Goal: Communication & Community: Answer question/provide support

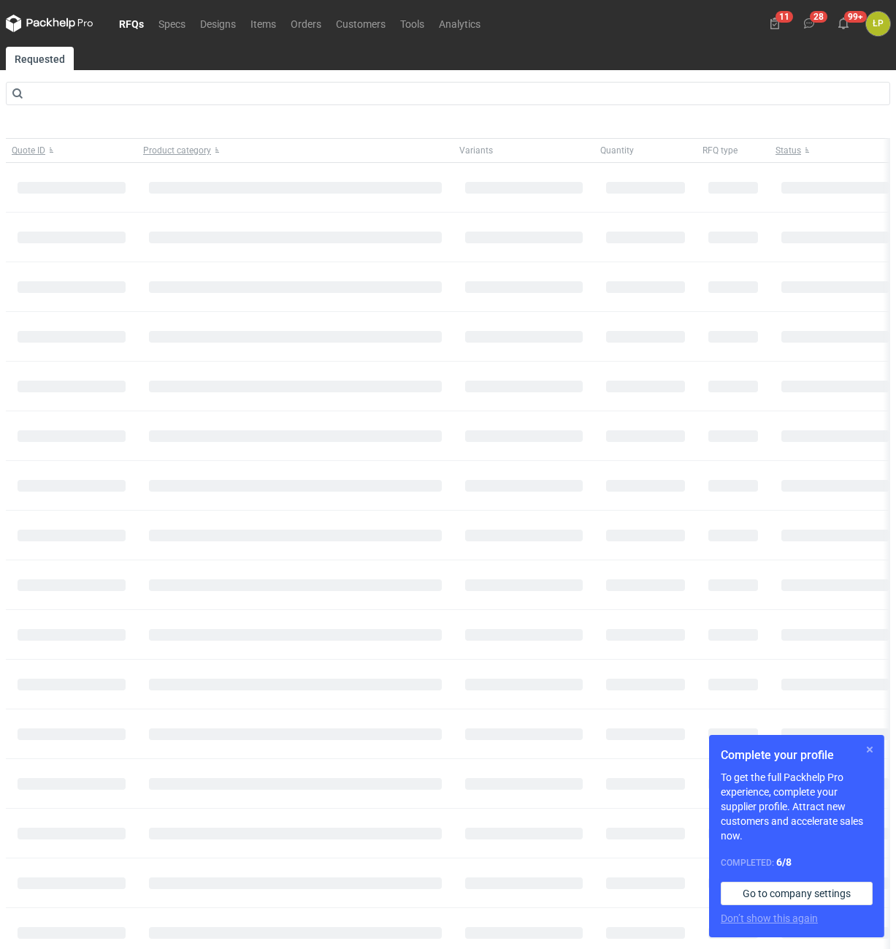
click at [868, 751] on button "button" at bounding box center [870, 750] width 18 height 18
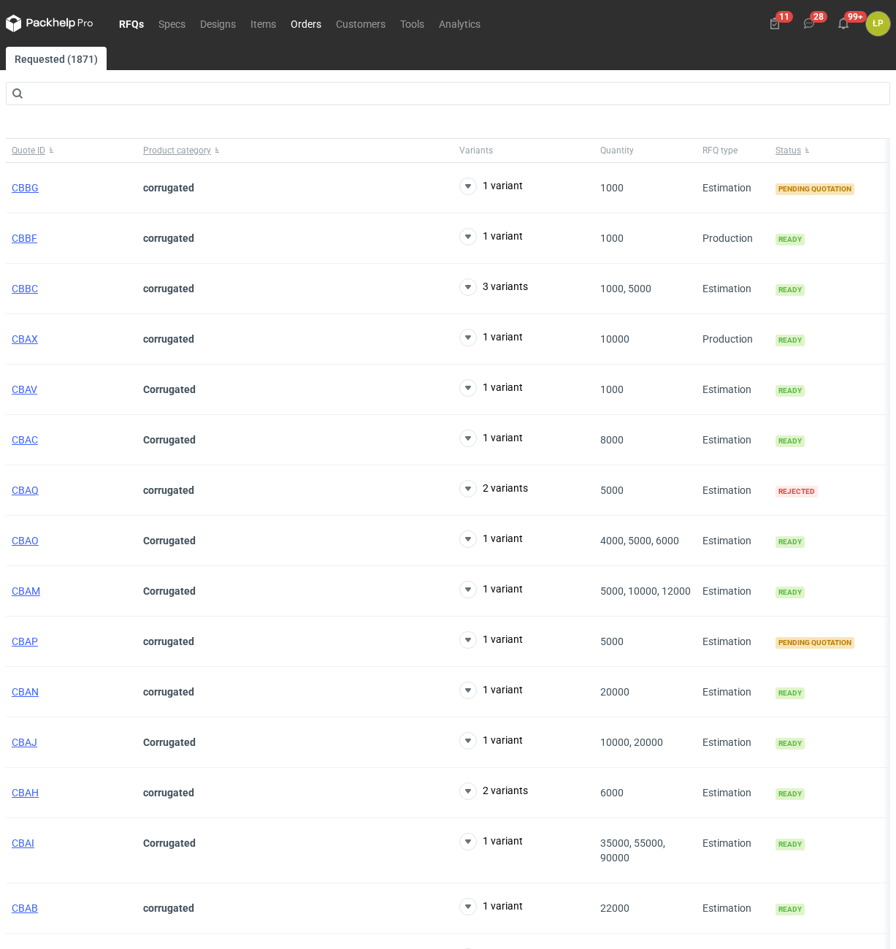
click at [302, 20] on link "Orders" at bounding box center [305, 24] width 45 height 18
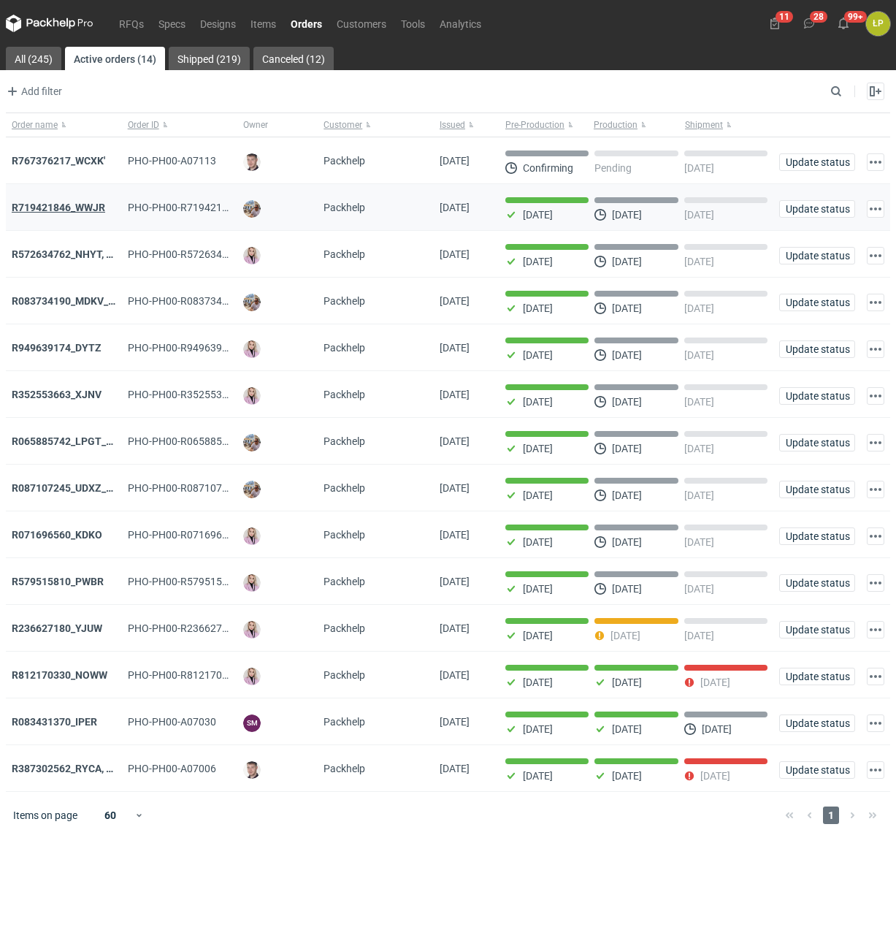
click at [80, 213] on strong "R719421846_WWJR" at bounding box center [59, 208] width 94 height 12
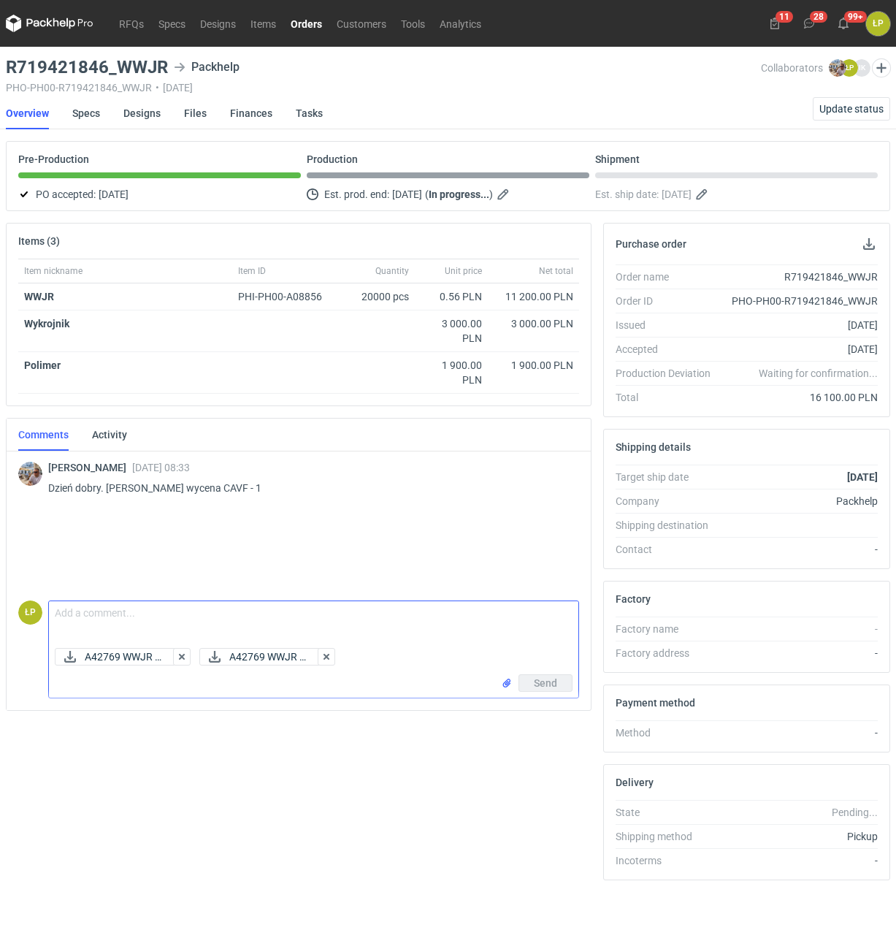
click at [364, 612] on textarea "Comment message" at bounding box center [314, 621] width 530 height 41
paste textarea "Mała zmiana w siatce. Ze względu na skład w klapce, która wchodzi do wewnątrz b…"
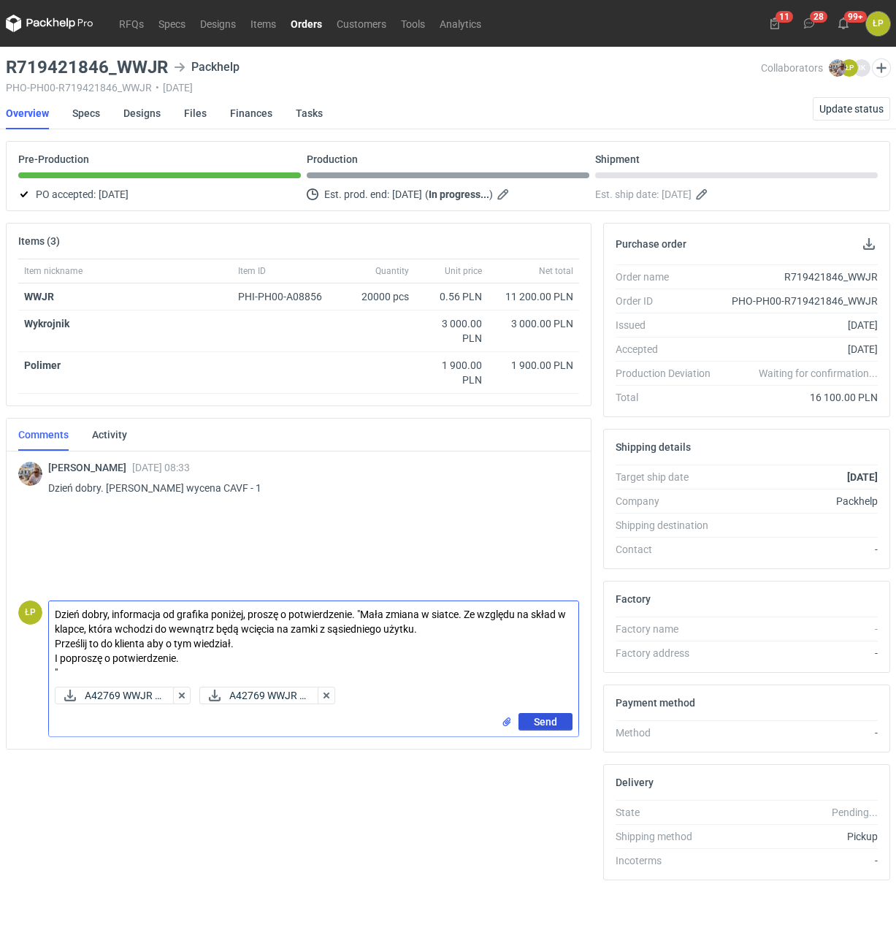
type textarea "Dzień dobry, informacja od grafika poniżej, proszę o potwierdzenie. "Mała zmian…"
click at [540, 723] on span "Send" at bounding box center [545, 722] width 23 height 10
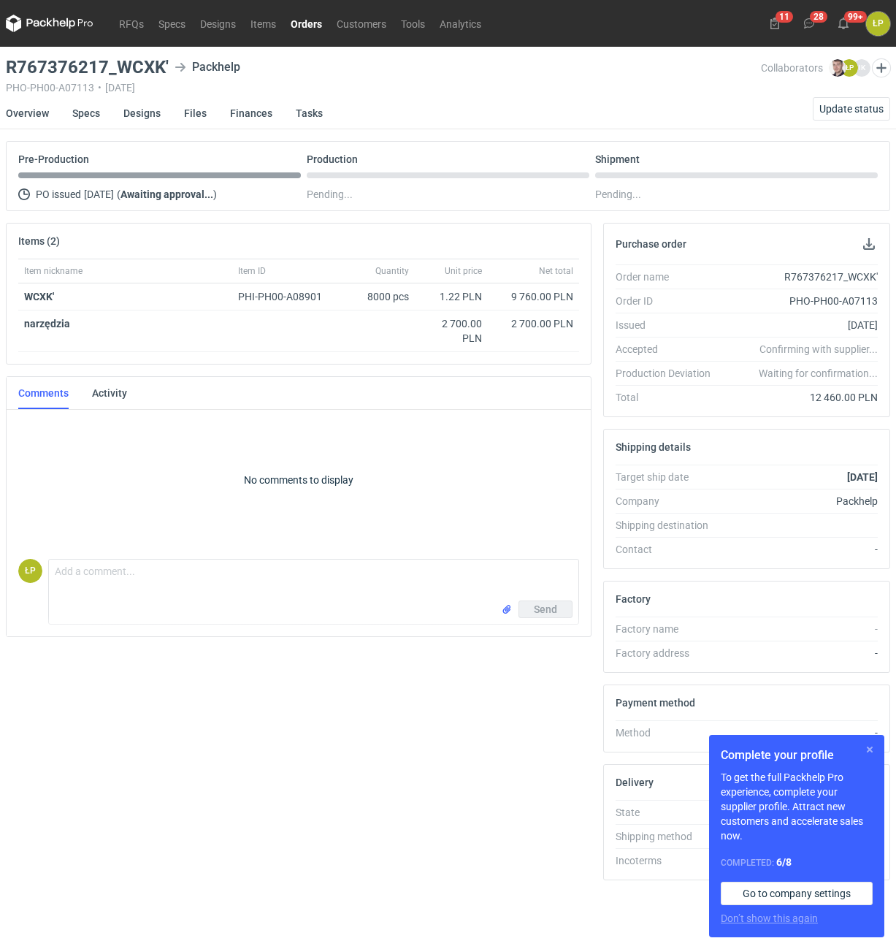
click at [869, 745] on button "button" at bounding box center [870, 750] width 18 height 18
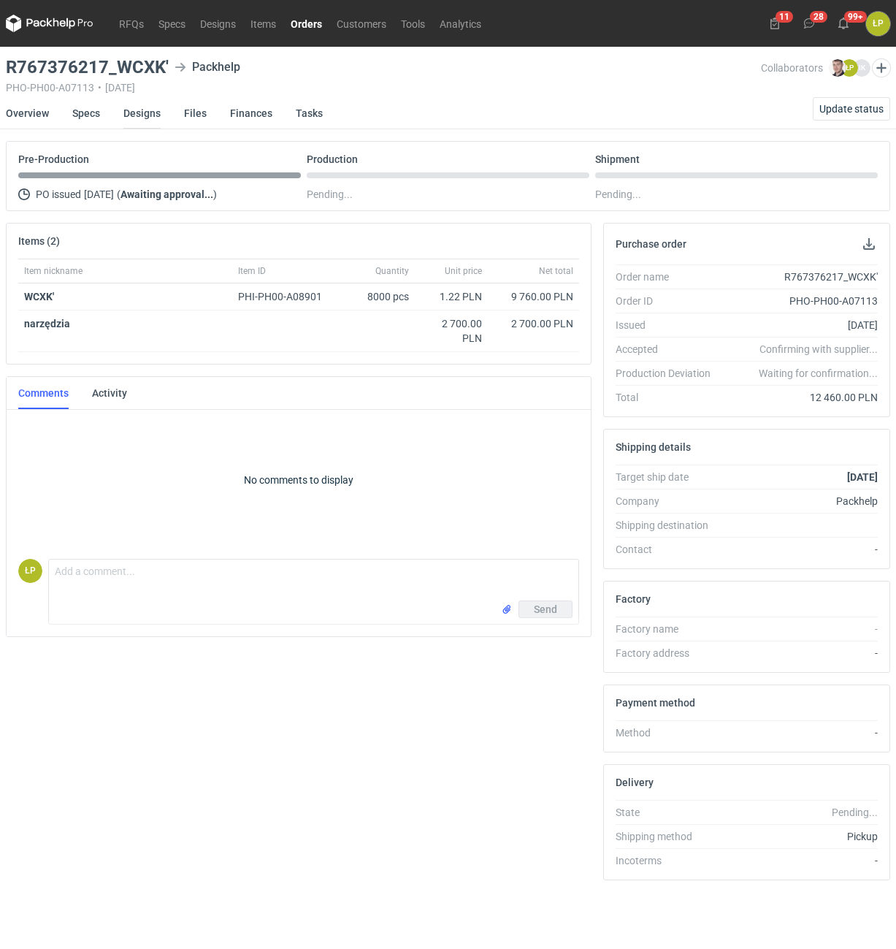
click at [149, 112] on link "Designs" at bounding box center [141, 113] width 37 height 32
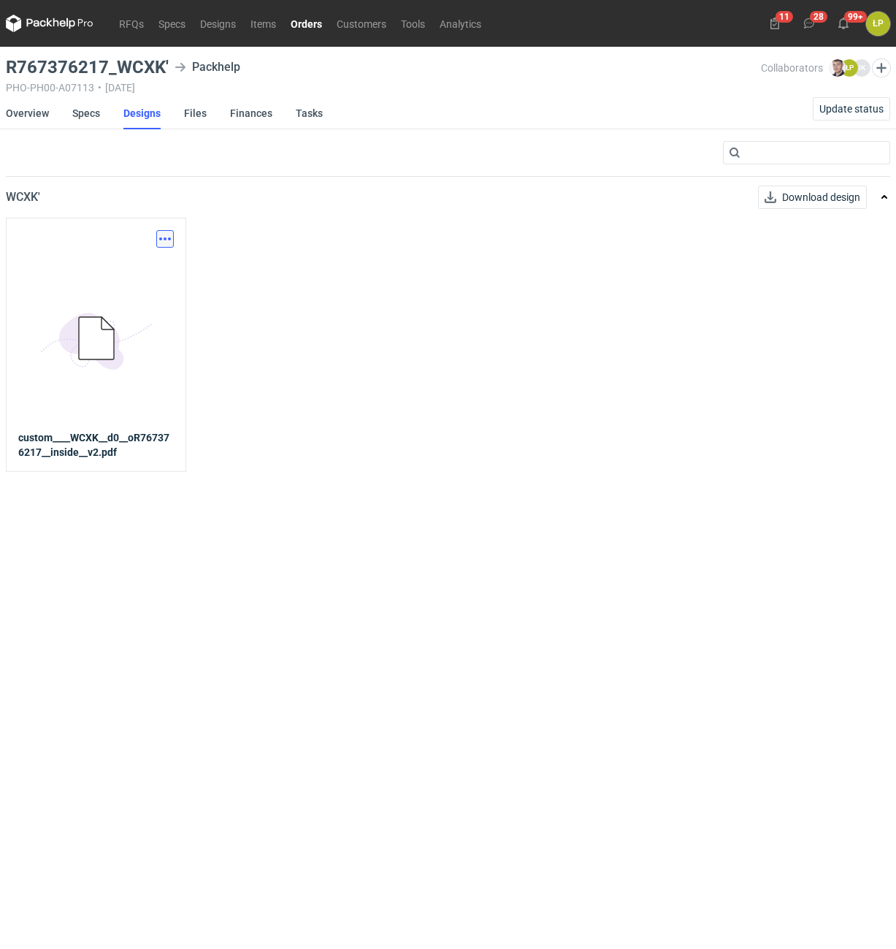
click at [164, 235] on button "button" at bounding box center [165, 239] width 18 height 18
click at [146, 260] on link "Download design part" at bounding box center [101, 270] width 134 height 23
click at [156, 71] on h3 "R767376217_WCXK'" at bounding box center [87, 67] width 163 height 18
drag, startPoint x: 169, startPoint y: 68, endPoint x: 115, endPoint y: 69, distance: 54.1
click at [115, 69] on div "R767376217_WCXK' Packhelp" at bounding box center [383, 67] width 755 height 18
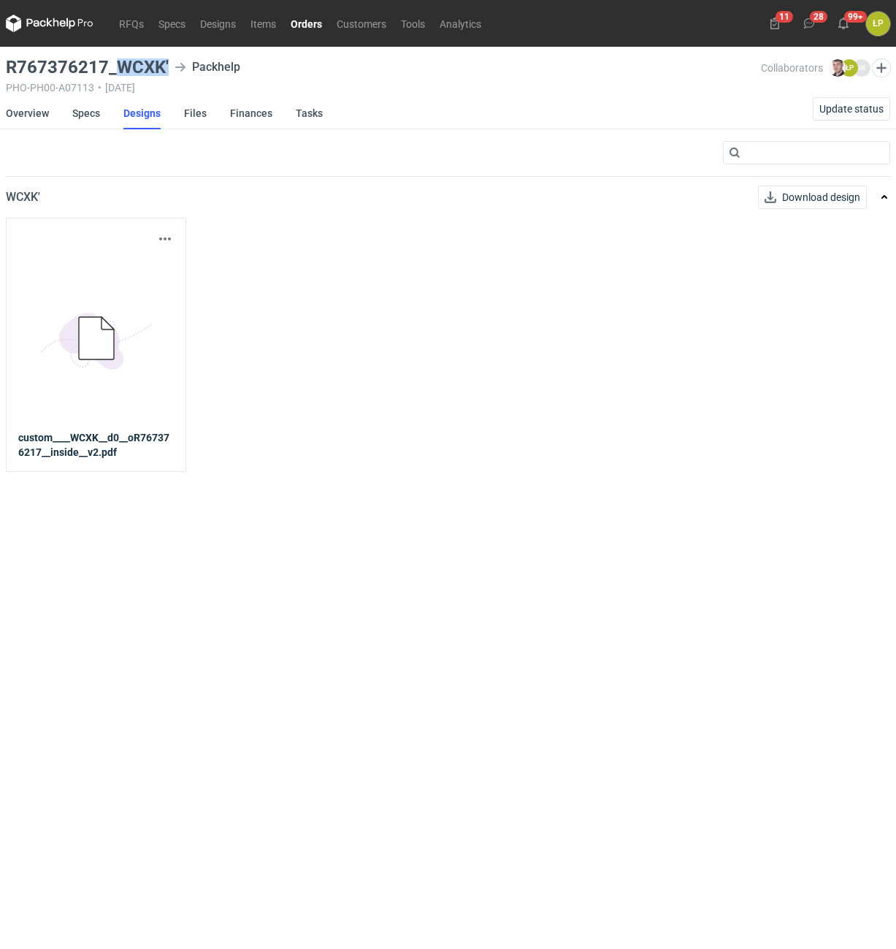
copy h3 "WCXK'"
click at [101, 118] on li "Specs" at bounding box center [97, 113] width 51 height 32
click at [98, 118] on link "Specs" at bounding box center [86, 113] width 28 height 32
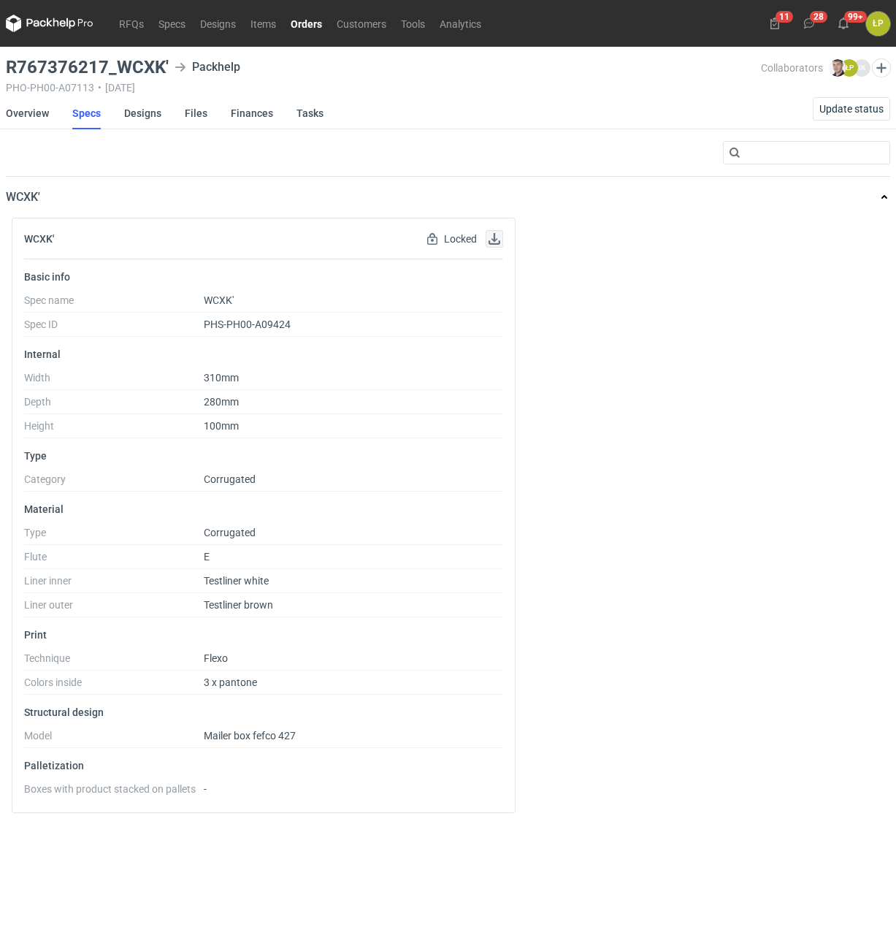
drag, startPoint x: 487, startPoint y: 247, endPoint x: 495, endPoint y: 237, distance: 12.4
click at [493, 240] on div "Locked Locked by order" at bounding box center [464, 239] width 80 height 18
click at [495, 237] on button "button" at bounding box center [495, 239] width 18 height 18
click at [38, 112] on link "Overview" at bounding box center [27, 113] width 43 height 32
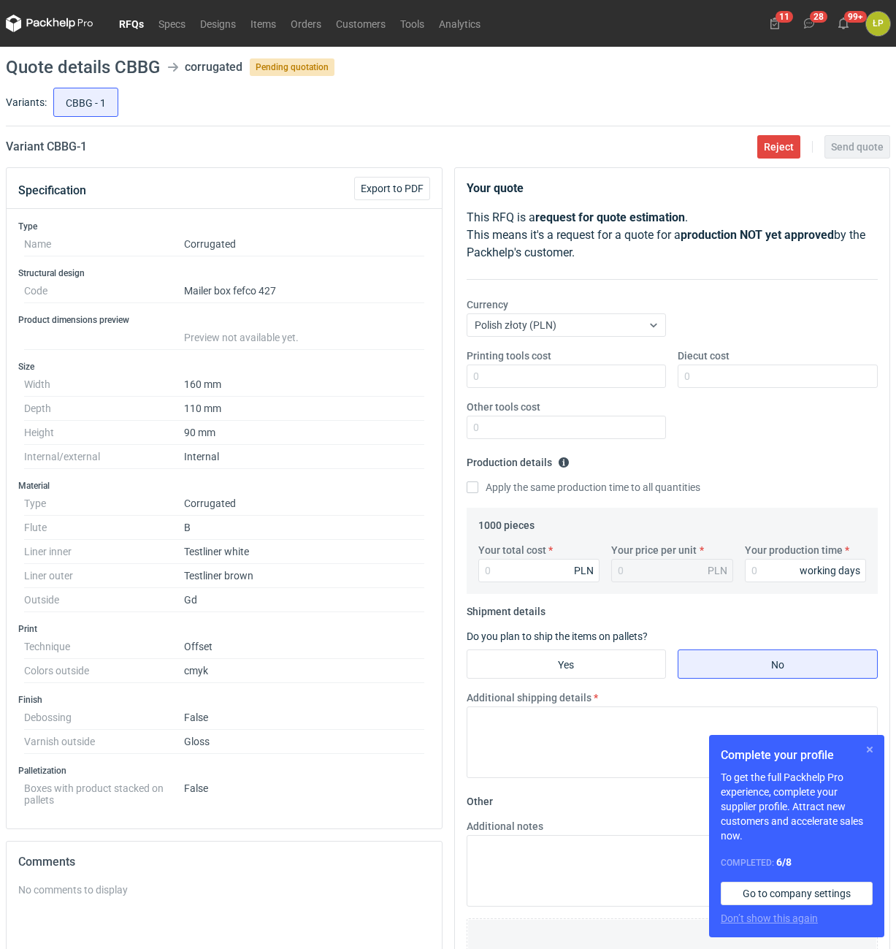
click at [871, 746] on button "button" at bounding box center [870, 750] width 18 height 18
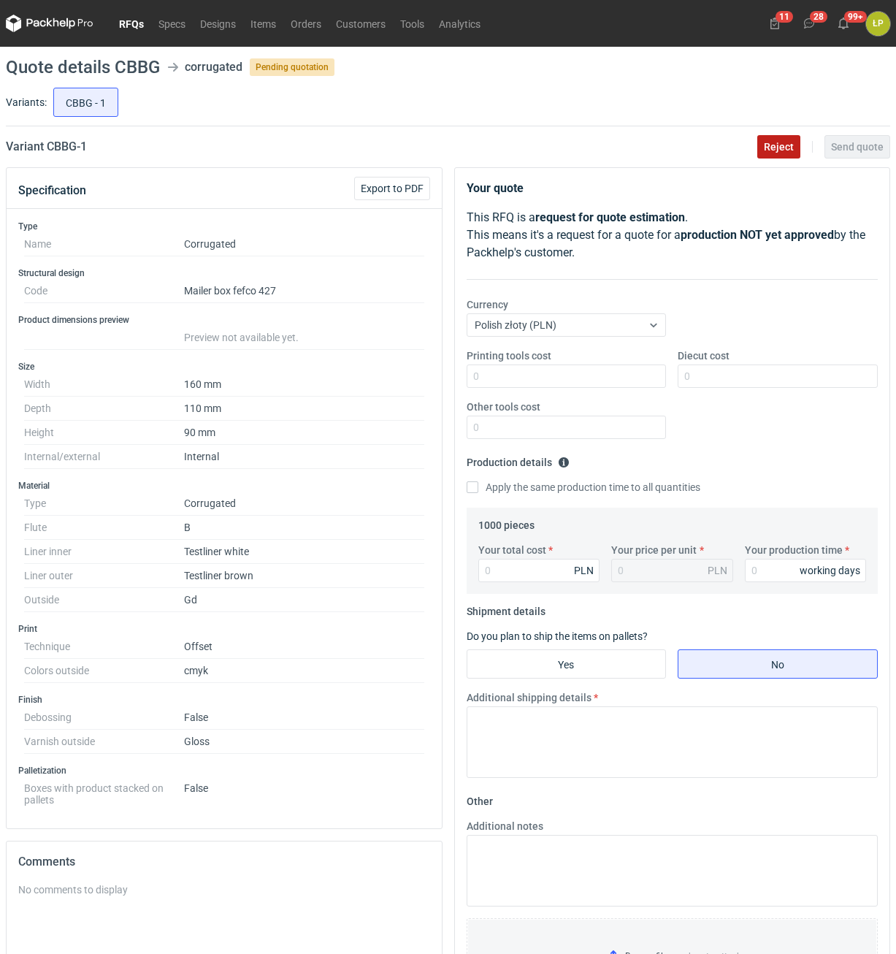
click at [791, 148] on span "Reject" at bounding box center [779, 147] width 30 height 10
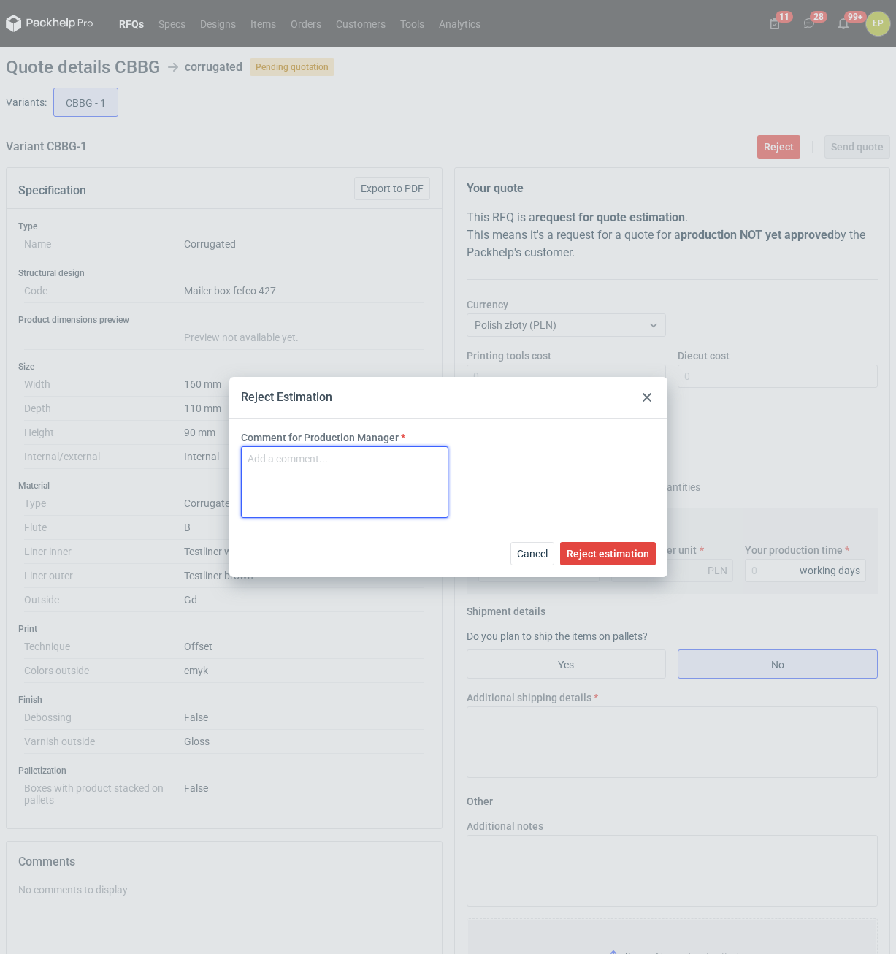
click at [398, 468] on textarea "Comment for Production Manager" at bounding box center [344, 482] width 207 height 72
type textarea "MOQ 1500 sztuk"
click at [597, 557] on span "Reject estimation" at bounding box center [608, 554] width 83 height 10
